Goal: Information Seeking & Learning: Learn about a topic

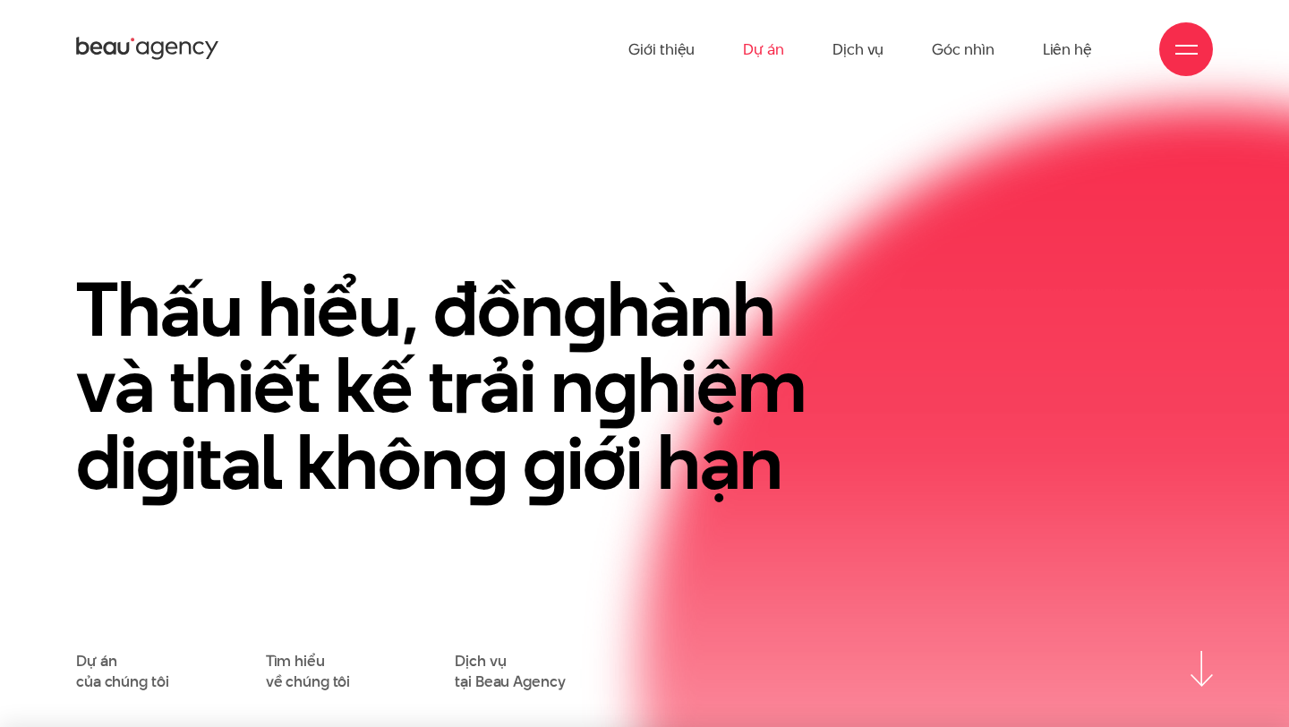
click at [768, 55] on link "Dự án" at bounding box center [763, 49] width 41 height 98
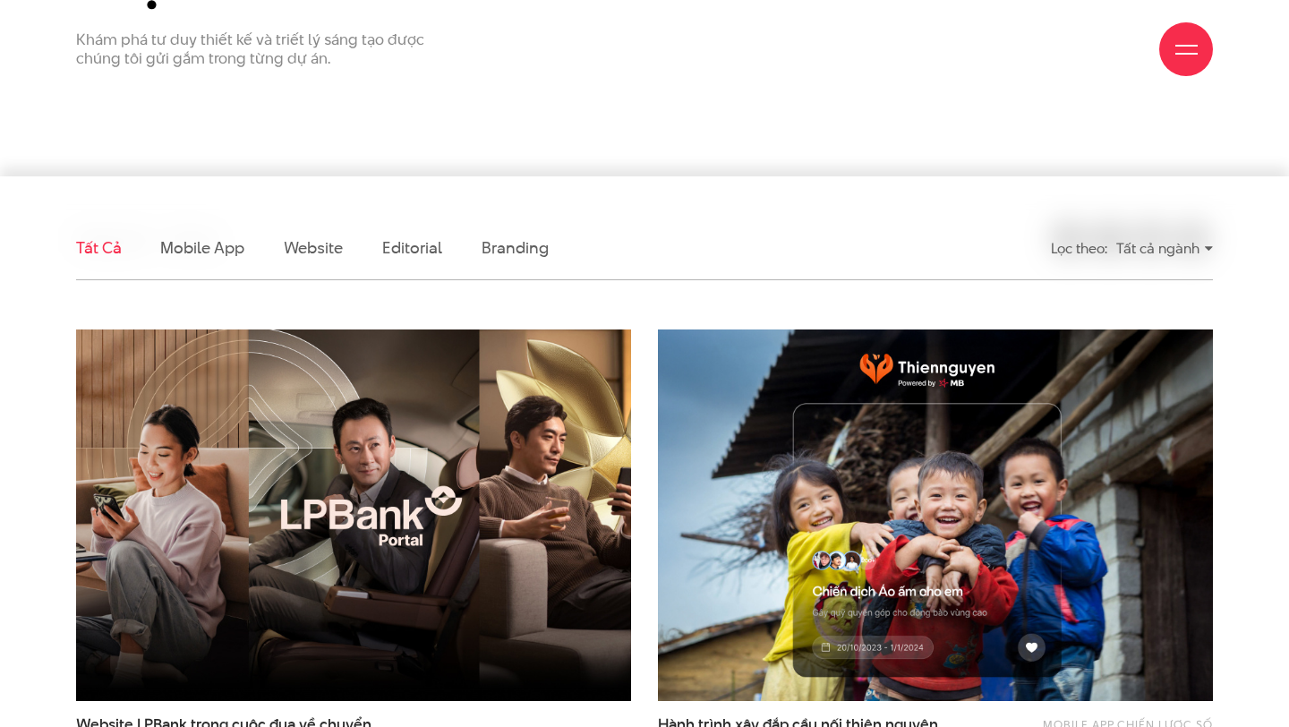
scroll to position [334, 0]
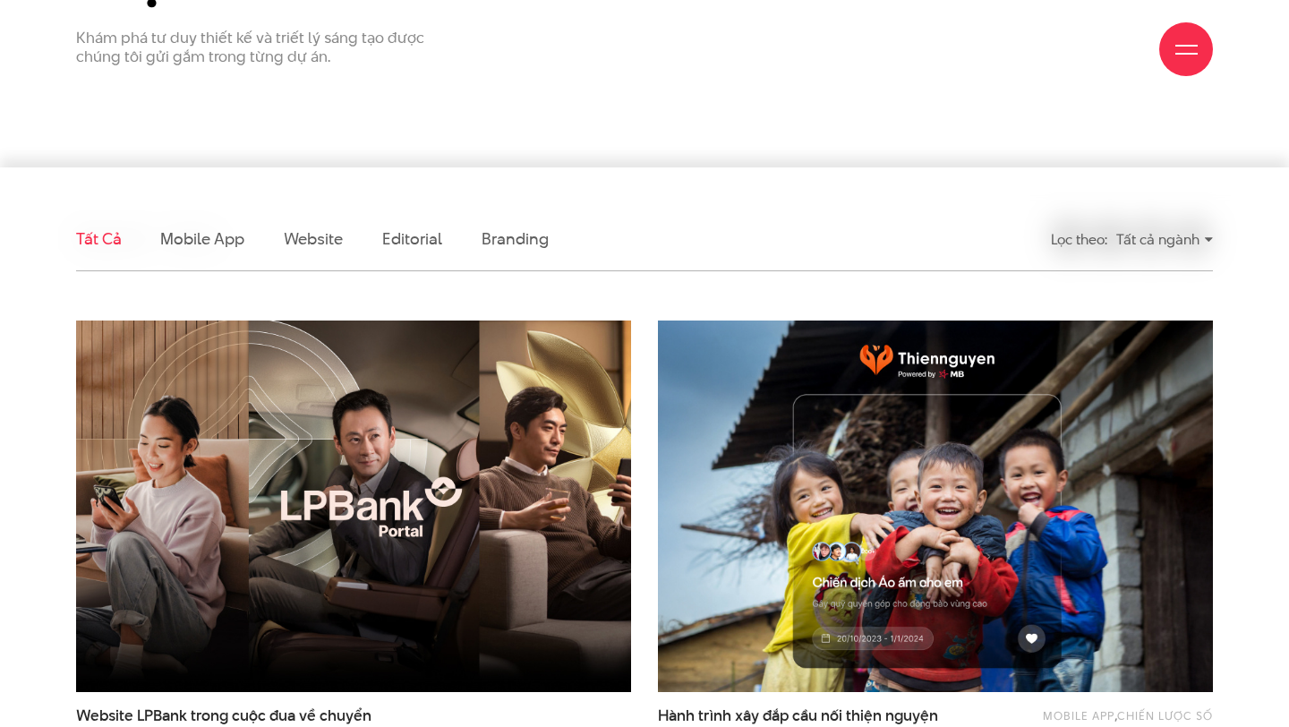
click at [671, 247] on ul "Tất cả Mobile app Website Editorial Branding" at bounding box center [499, 239] width 846 height 63
click at [161, 241] on link "Mobile app" at bounding box center [201, 238] width 83 height 22
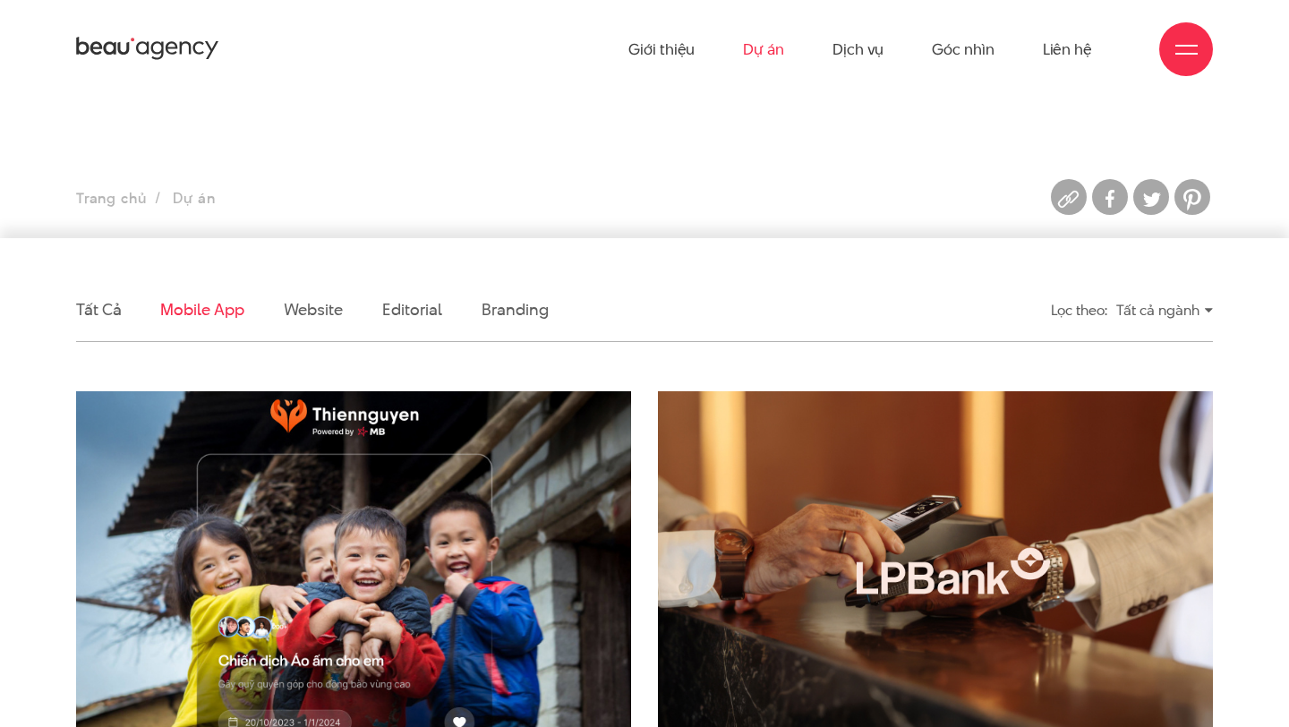
scroll to position [0, 0]
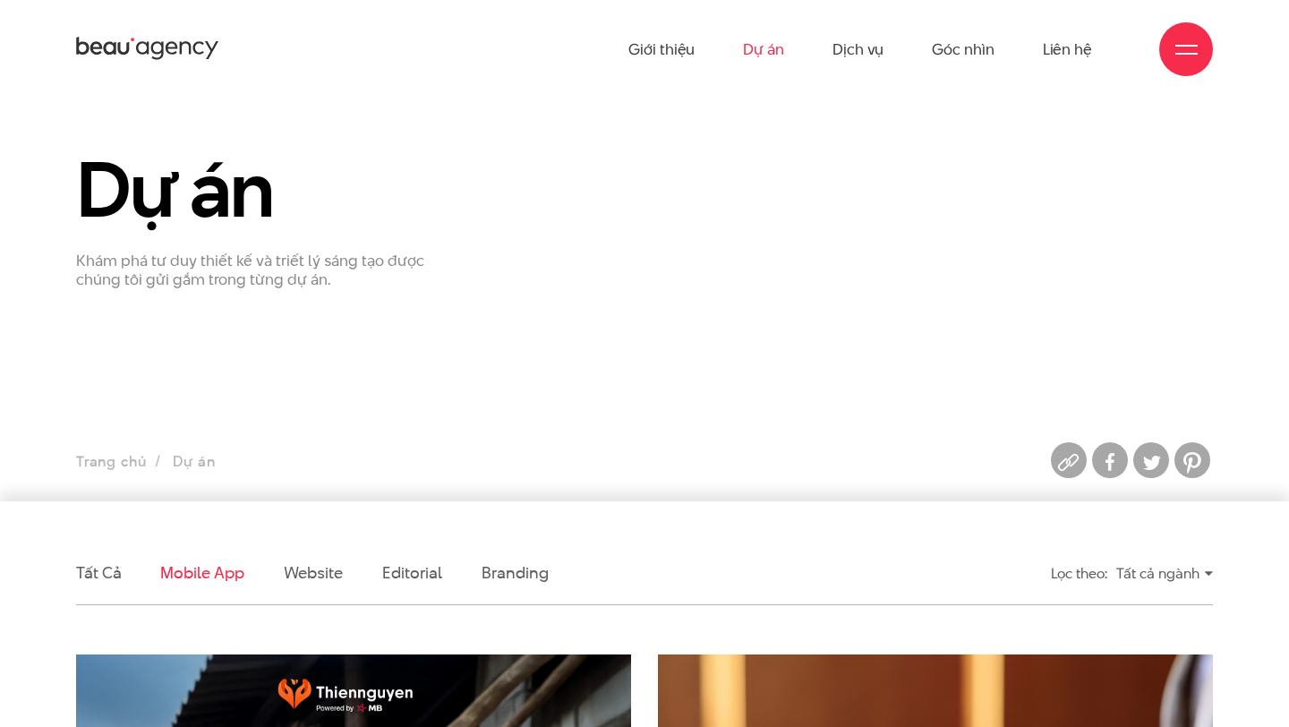
click at [102, 67] on div "Giới thiệu Dự án Dịch vụ Góc nhìn Liên hệ" at bounding box center [644, 49] width 1136 height 98
click at [102, 52] on icon at bounding box center [147, 49] width 143 height 28
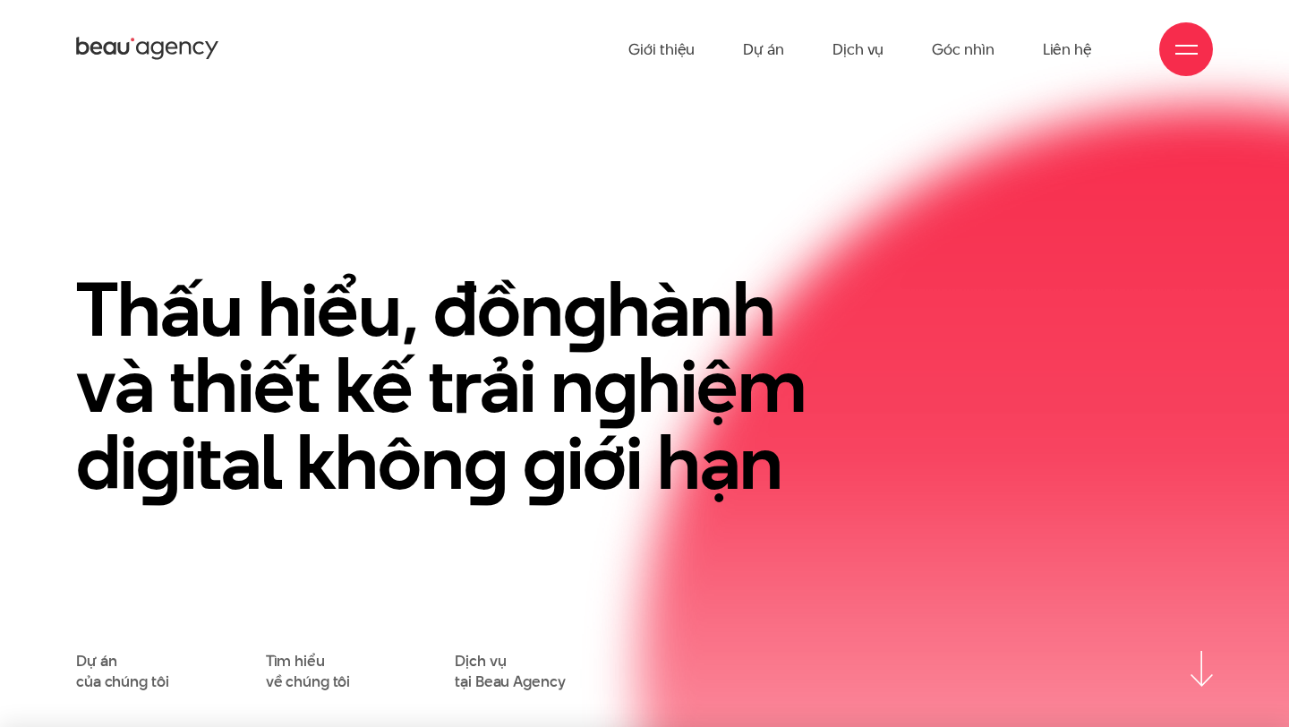
click at [1170, 52] on div at bounding box center [1186, 49] width 54 height 54
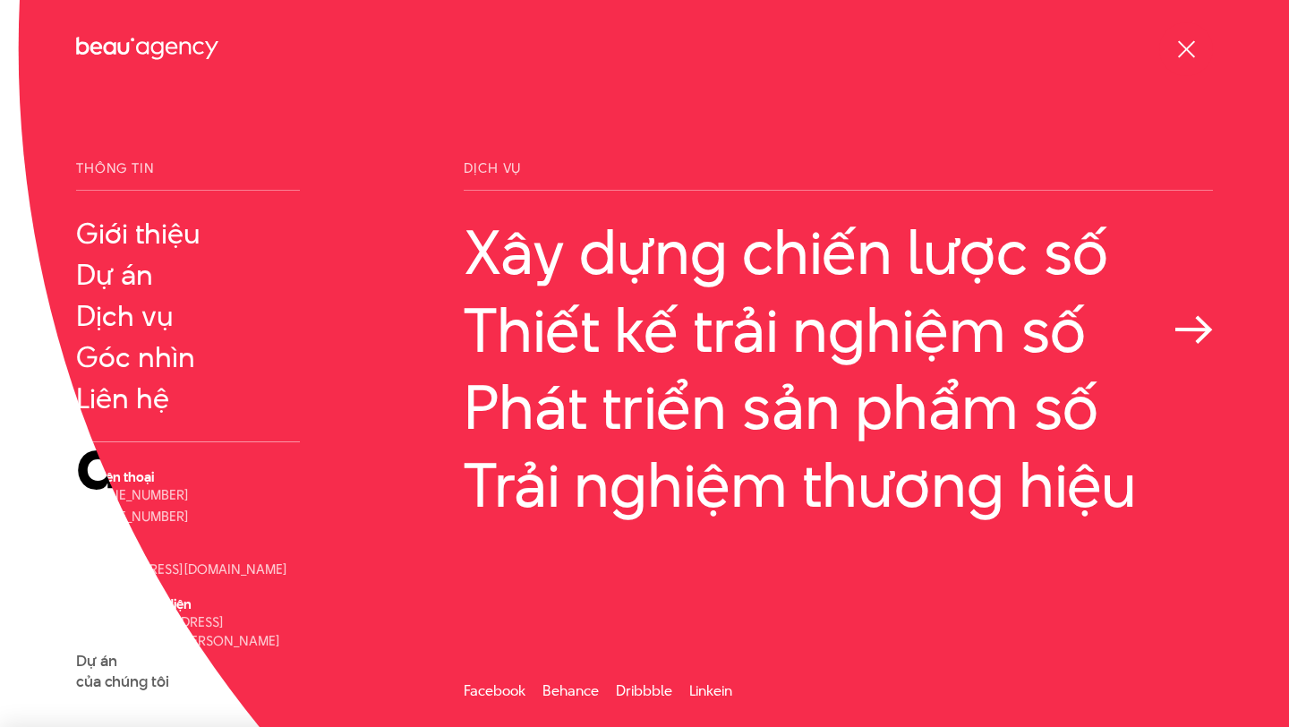
scroll to position [1, 0]
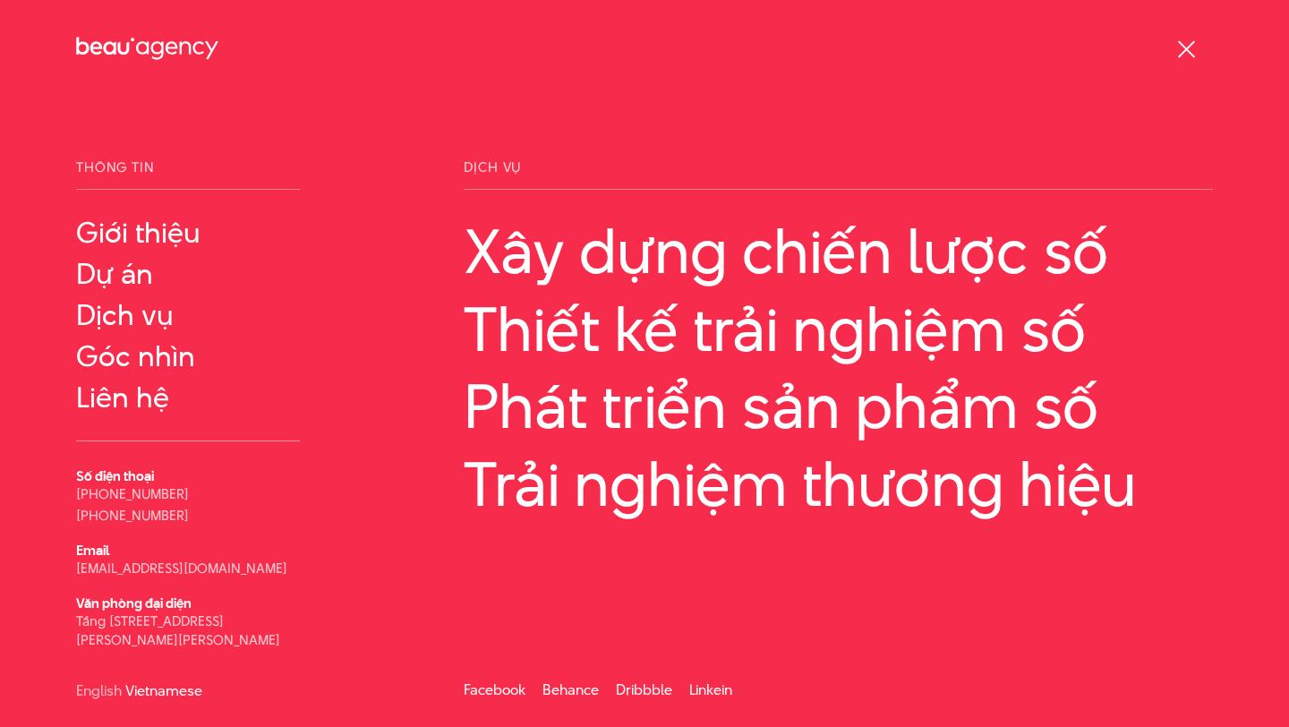
click at [1182, 51] on span at bounding box center [1185, 48] width 17 height 17
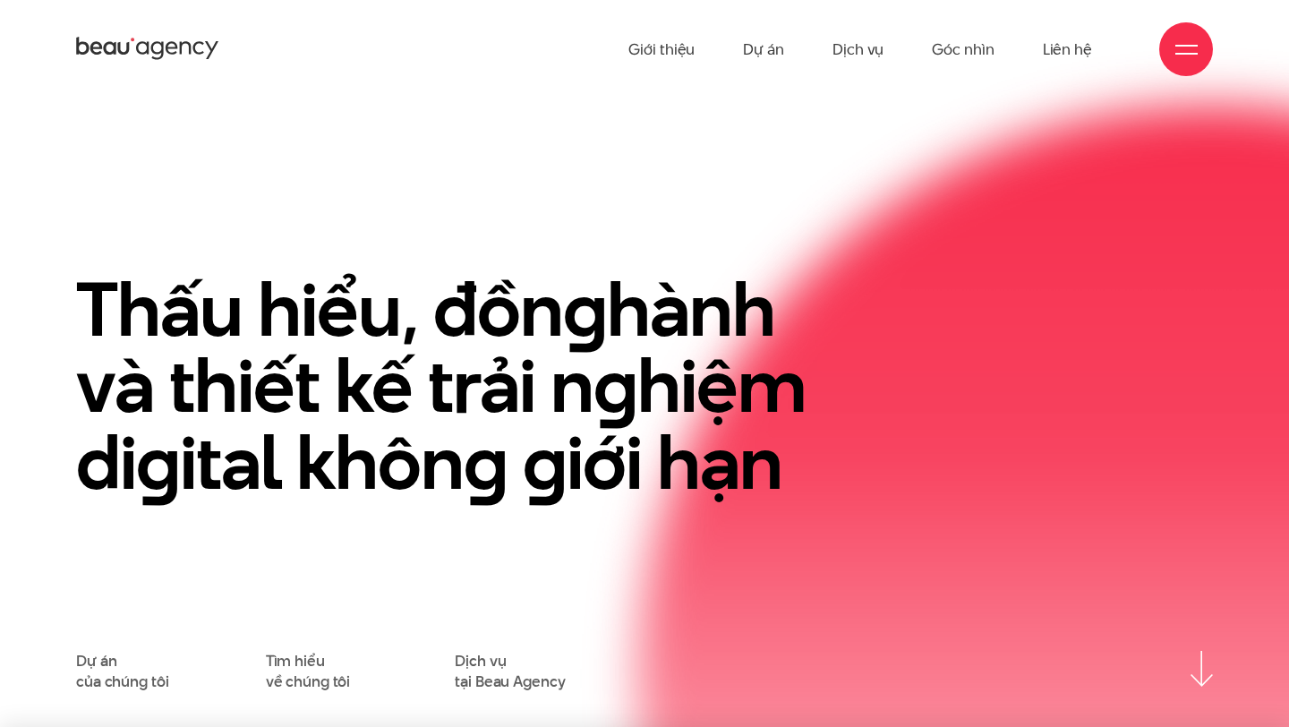
click at [1180, 53] on span at bounding box center [1186, 54] width 22 height 2
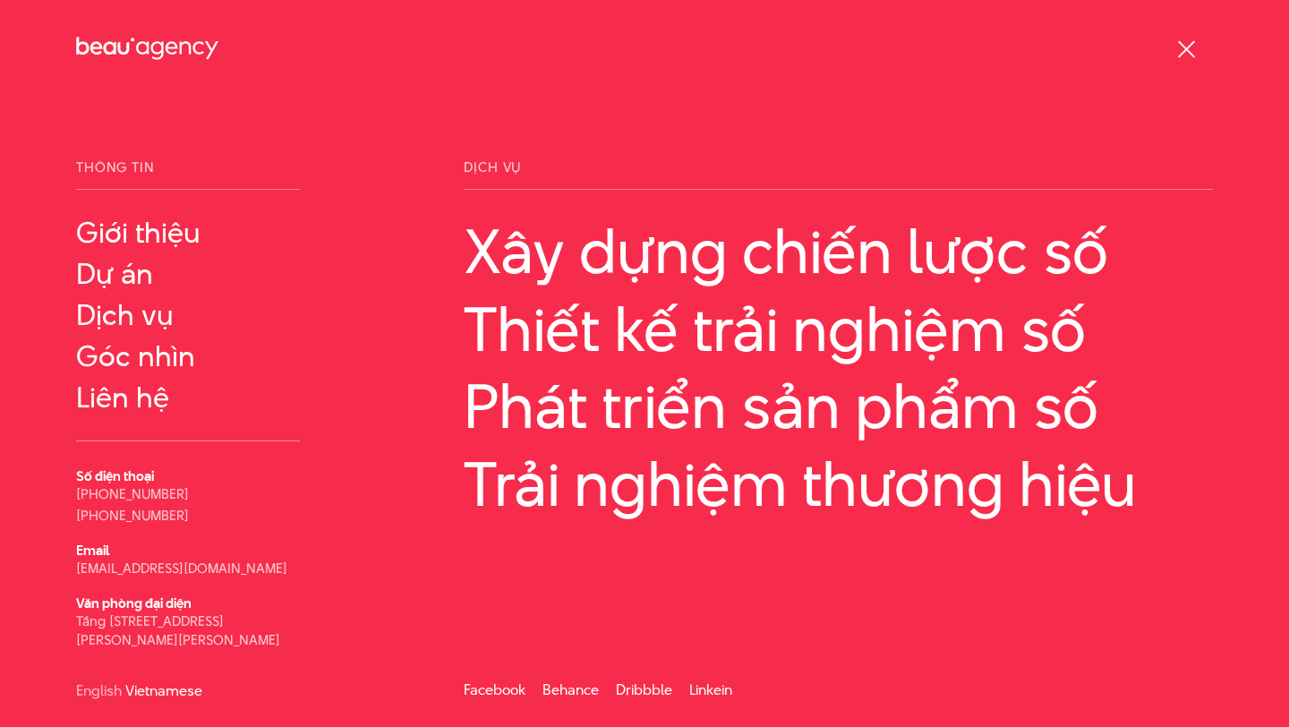
click at [1188, 43] on div at bounding box center [1186, 49] width 22 height 22
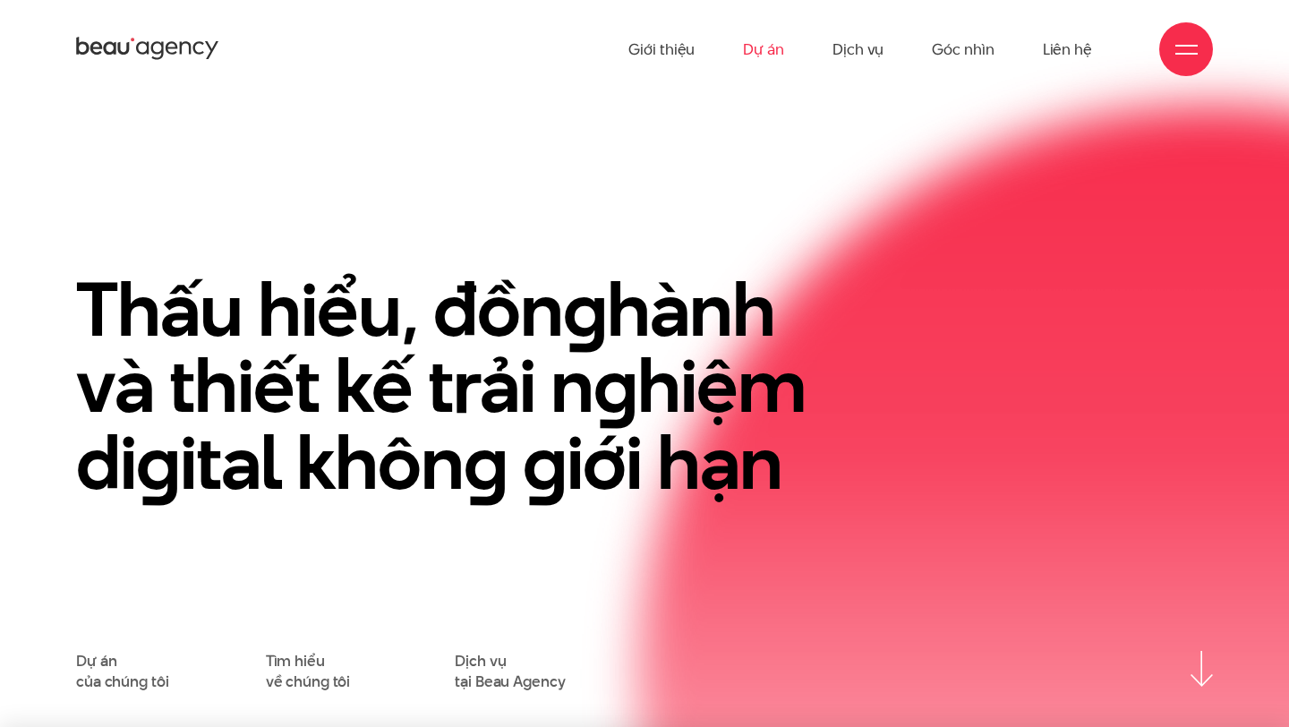
click at [768, 48] on link "Dự án" at bounding box center [763, 49] width 41 height 98
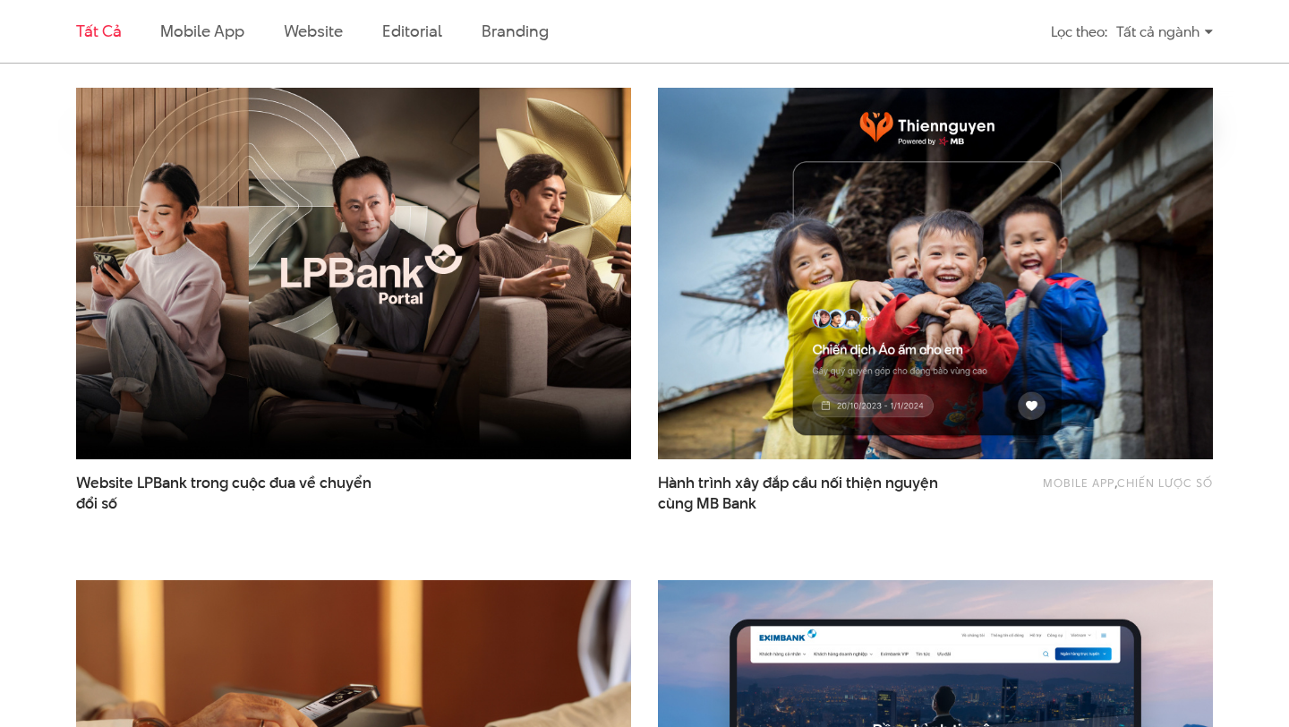
scroll to position [483, 0]
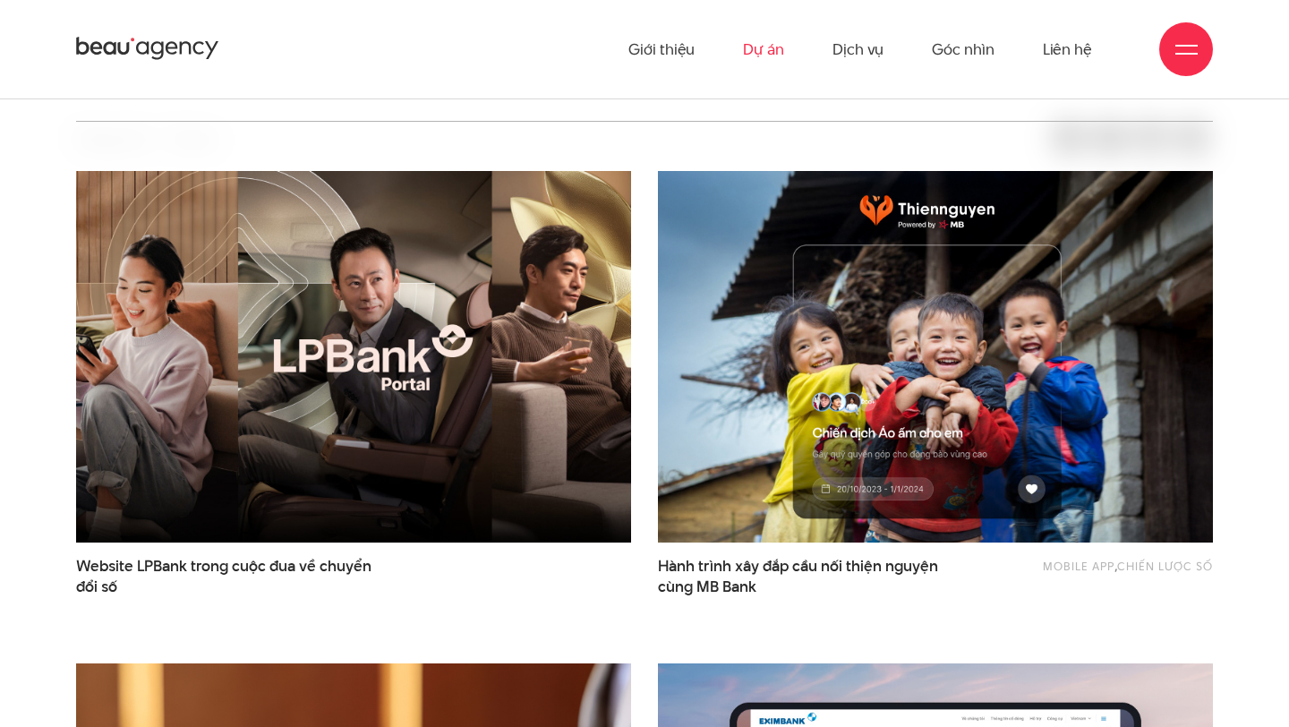
click at [523, 422] on img at bounding box center [353, 356] width 610 height 409
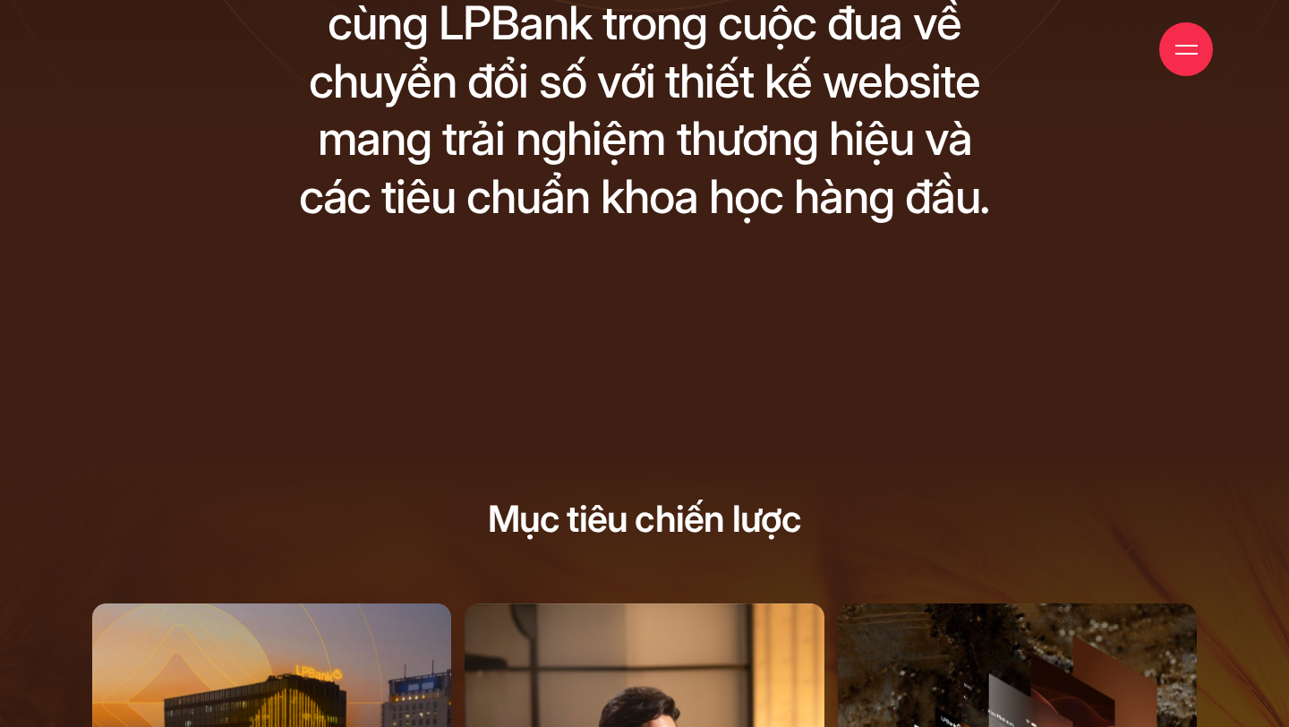
scroll to position [34, 0]
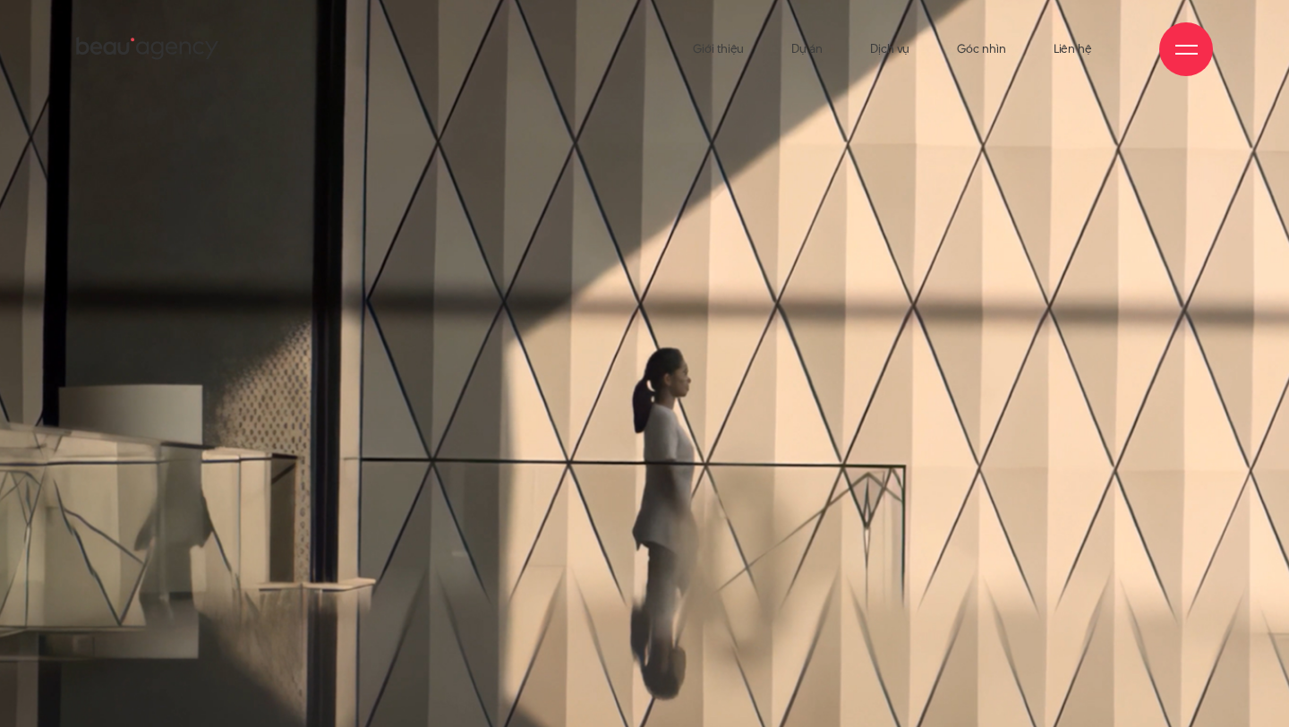
click at [106, 55] on icon at bounding box center [147, 49] width 143 height 28
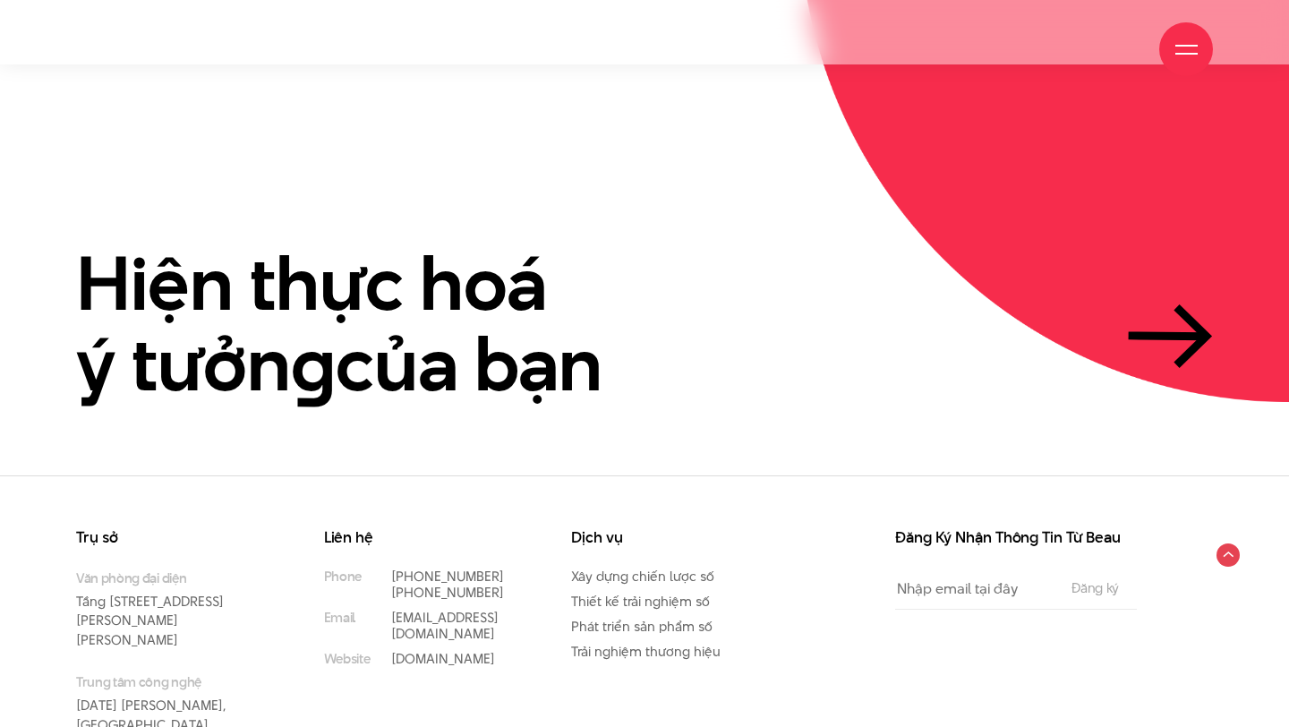
scroll to position [4141, 0]
